Goal: Information Seeking & Learning: Learn about a topic

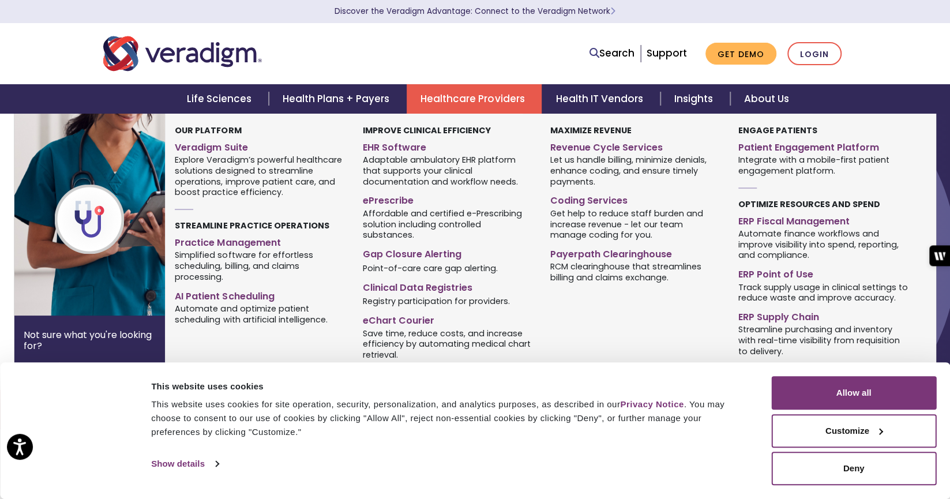
click at [504, 90] on link "Healthcare Providers" at bounding box center [474, 98] width 135 height 29
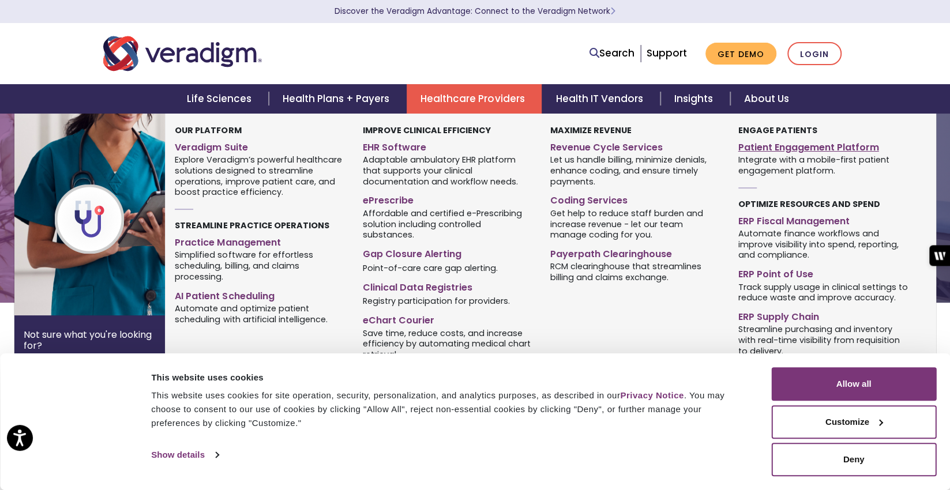
click at [836, 151] on link "Patient Engagement Platform" at bounding box center [823, 145] width 170 height 17
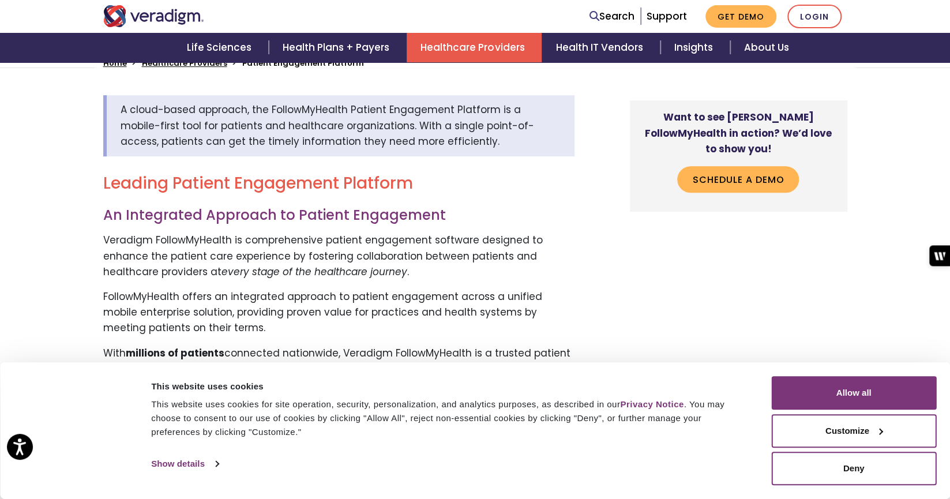
scroll to position [377, 0]
click at [864, 463] on button "Deny" at bounding box center [853, 468] width 165 height 33
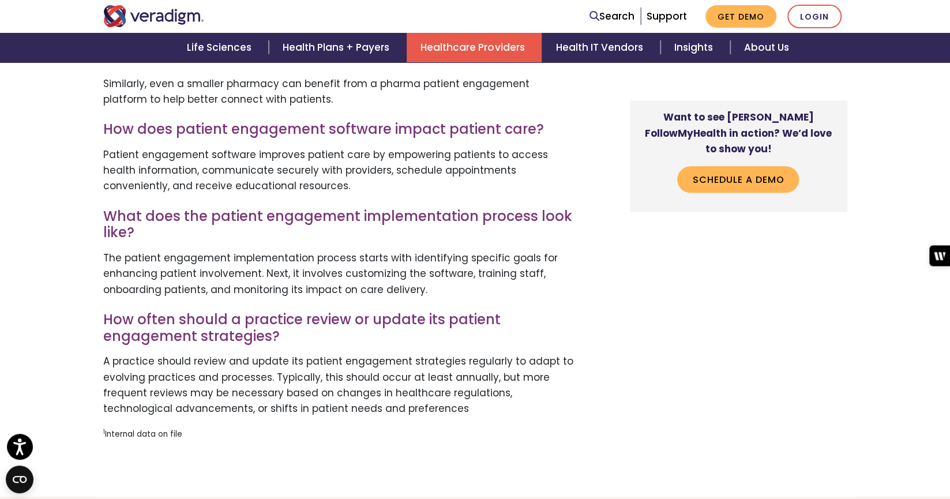
scroll to position [3357, 0]
